Goal: Task Accomplishment & Management: Manage account settings

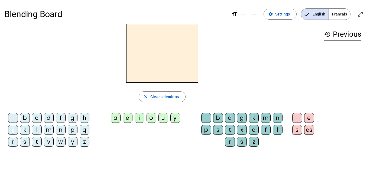
click at [333, 13] on span "Français" at bounding box center [339, 14] width 21 height 11
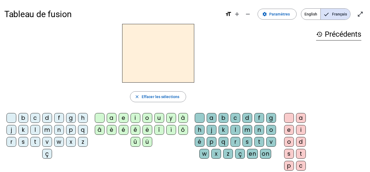
click at [341, 33] on h3 "history Précédents" at bounding box center [338, 34] width 45 height 12
click at [237, 18] on span "Augmenter la taille de la police" at bounding box center [237, 14] width 13 height 13
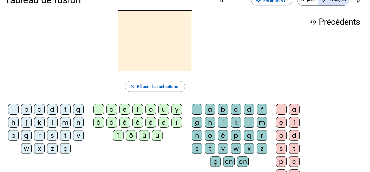
scroll to position [10, 0]
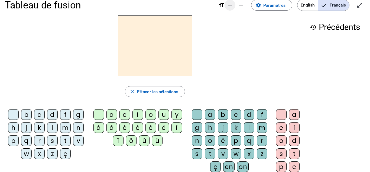
click at [228, 4] on mat-icon "add" at bounding box center [230, 5] width 7 height 7
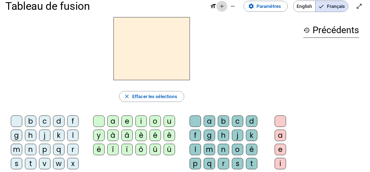
click at [219, 4] on mat-icon "add" at bounding box center [222, 6] width 7 height 7
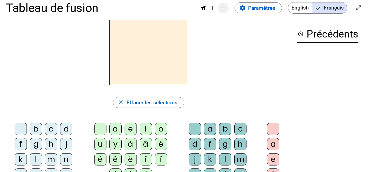
click at [217, 5] on span "Diminuer la taille de la police" at bounding box center [223, 7] width 13 height 13
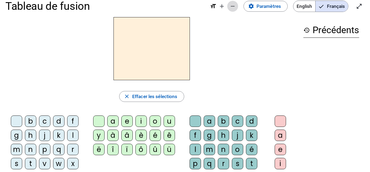
click at [235, 3] on mat-icon "remove" at bounding box center [233, 6] width 7 height 7
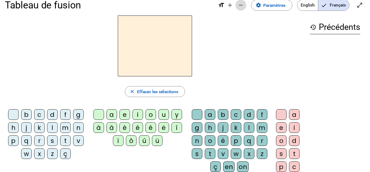
click at [236, 4] on span "Diminuer la taille de la police" at bounding box center [240, 5] width 13 height 13
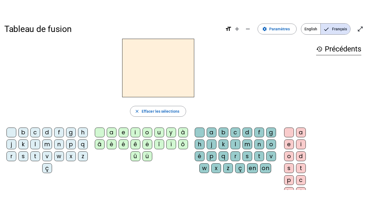
scroll to position [0, 0]
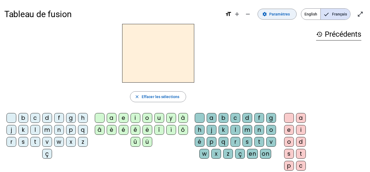
click at [276, 16] on span "Paramètres" at bounding box center [279, 14] width 21 height 7
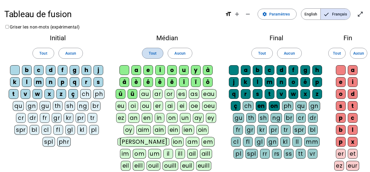
click at [150, 47] on span at bounding box center [152, 53] width 21 height 13
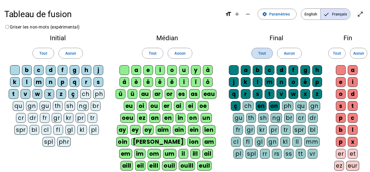
click at [257, 51] on span at bounding box center [262, 53] width 21 height 13
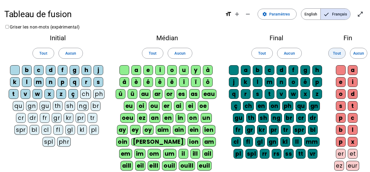
click at [338, 50] on span "Tout" at bounding box center [337, 53] width 8 height 7
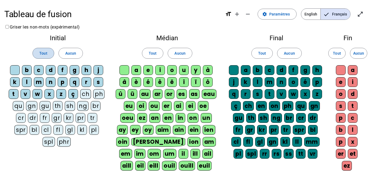
click at [48, 49] on span at bounding box center [43, 53] width 21 height 13
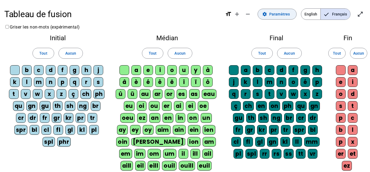
click at [274, 14] on span "Paramètres" at bounding box center [279, 14] width 21 height 7
click at [276, 9] on span at bounding box center [277, 14] width 38 height 13
click at [362, 8] on span "Entrer en plein écran" at bounding box center [360, 14] width 13 height 13
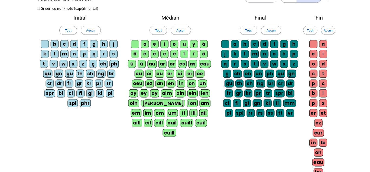
scroll to position [8, 0]
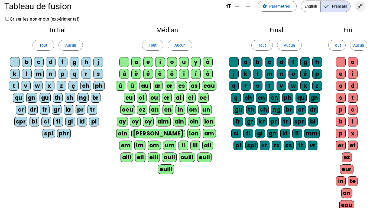
click at [358, 3] on mat-icon "close_fullscreen" at bounding box center [360, 6] width 7 height 7
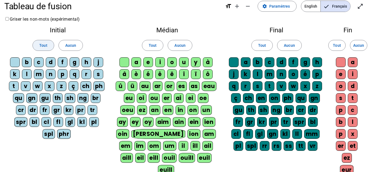
click at [46, 41] on span at bounding box center [43, 45] width 21 height 13
